Goal: Find specific page/section: Find specific page/section

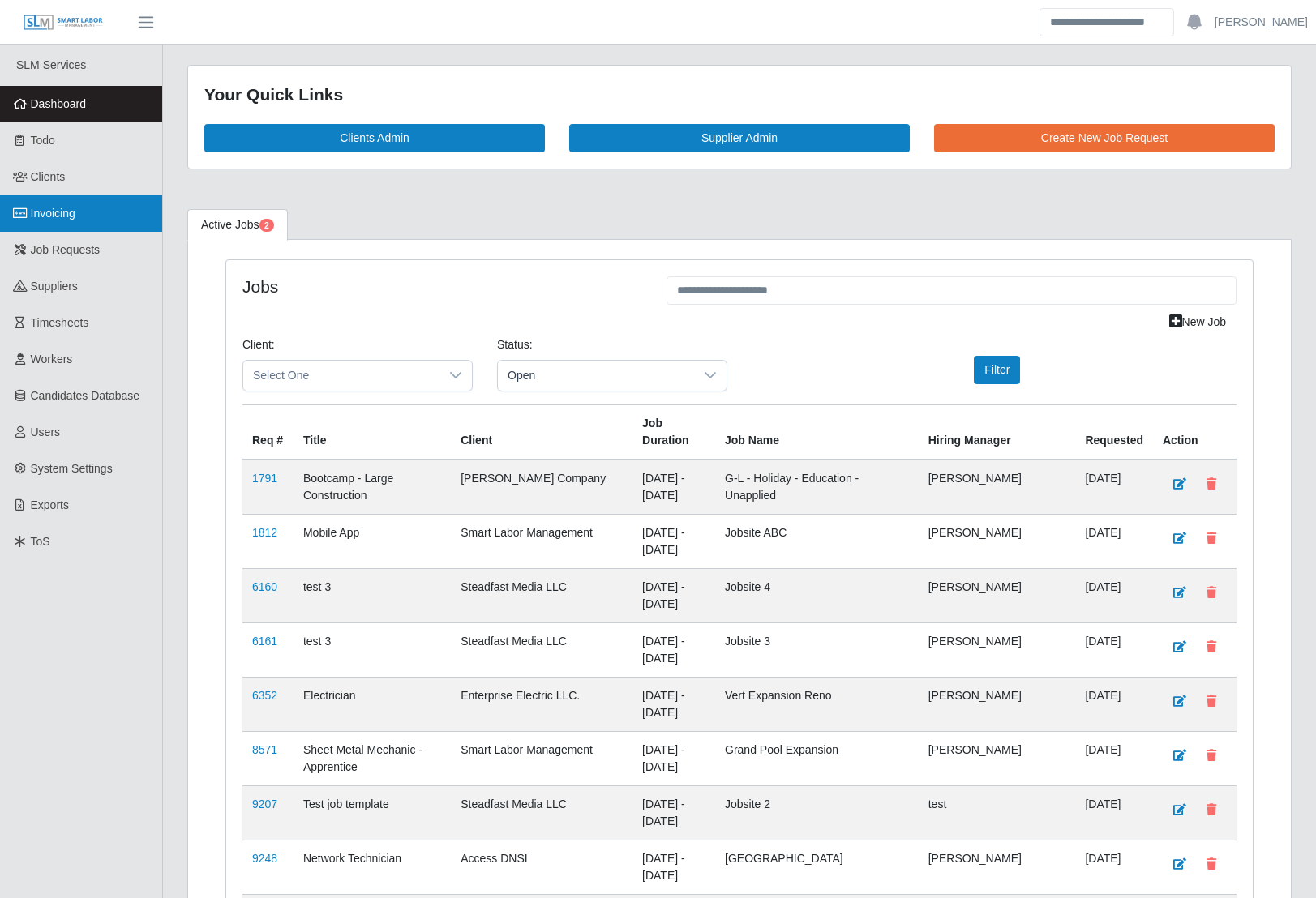
click at [59, 217] on span "Invoicing" at bounding box center [53, 212] width 44 height 13
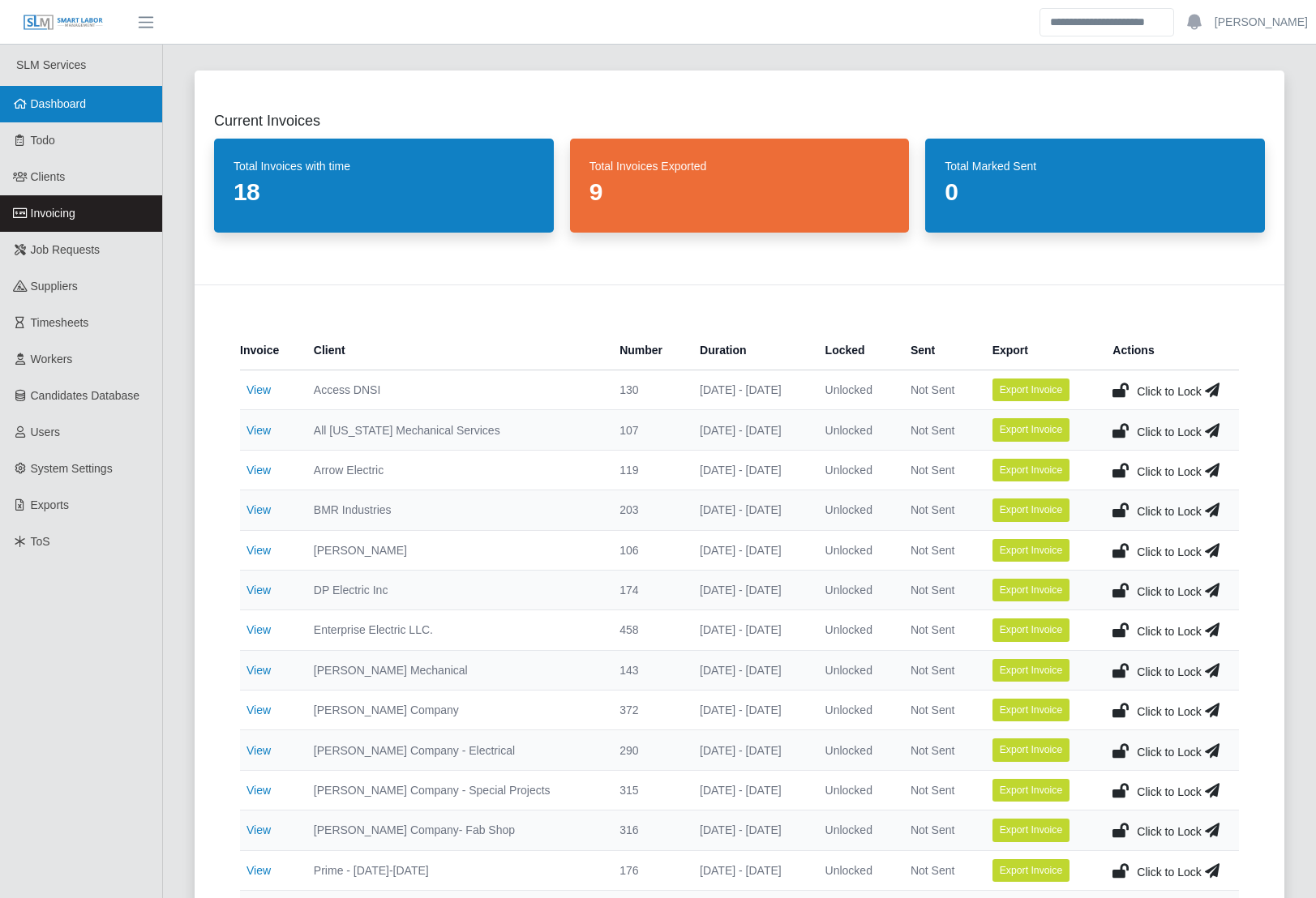
click at [63, 98] on span "Dashboard" at bounding box center [59, 103] width 56 height 13
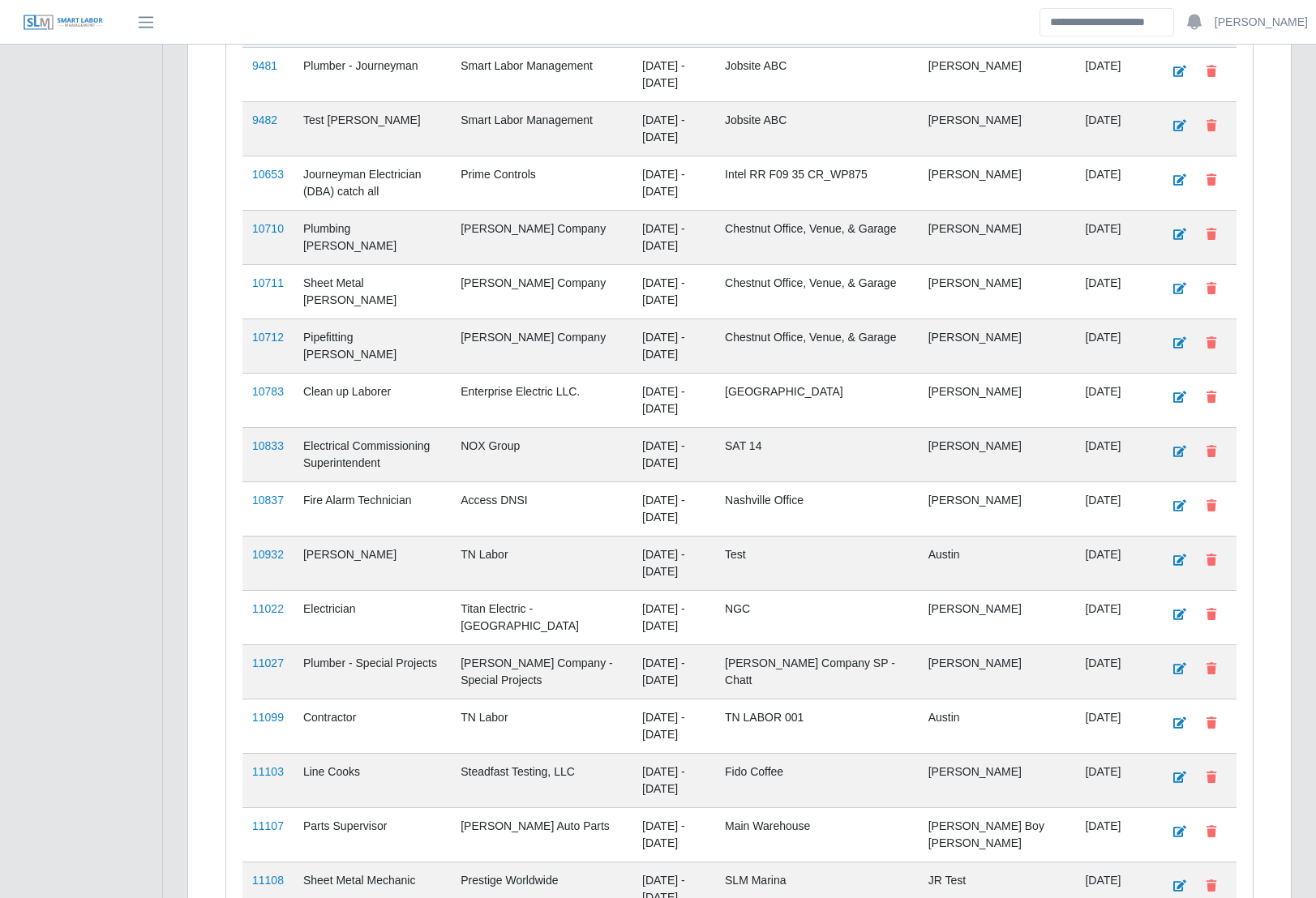
scroll to position [836, 0]
